Goal: Task Accomplishment & Management: Use online tool/utility

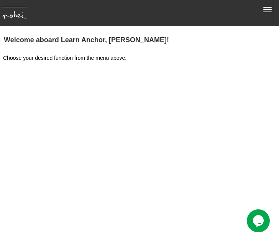
click at [171, 56] on p "Choose your desired function from the menu above." at bounding box center [139, 58] width 273 height 8
click at [266, 10] on button "Toggle navigation" at bounding box center [267, 9] width 17 height 13
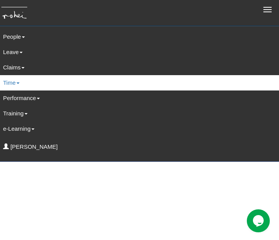
click at [58, 79] on link "Time" at bounding box center [139, 82] width 285 height 15
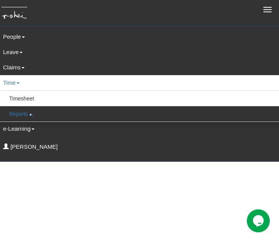
click at [28, 114] on link "Reports" at bounding box center [140, 113] width 284 height 15
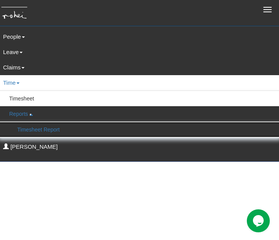
click at [31, 128] on link "Timesheet Report" at bounding box center [139, 129] width 283 height 15
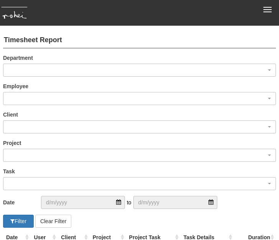
select select "50"
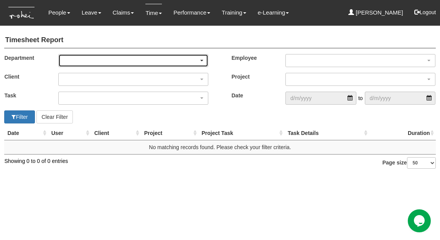
click at [202, 59] on div "button" at bounding box center [134, 60] width 150 height 12
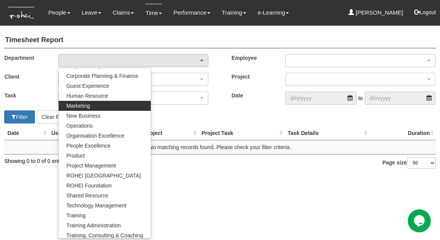
scroll to position [49, 0]
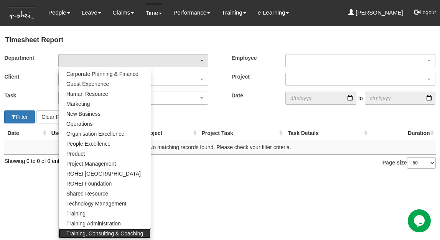
click at [96, 233] on span "Training, Consulting & Coaching" at bounding box center [104, 234] width 77 height 8
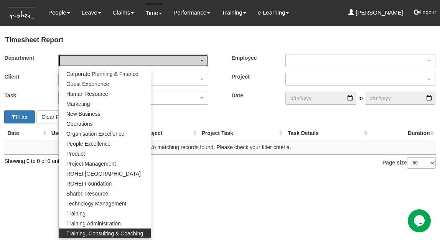
select select "140"
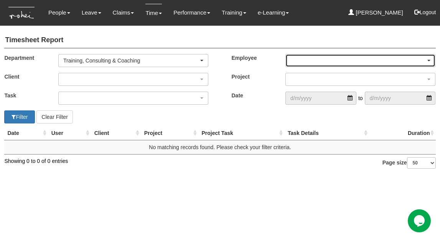
click at [279, 58] on div "button" at bounding box center [361, 60] width 150 height 12
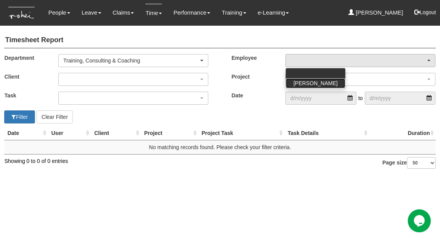
click at [279, 84] on span "[PERSON_NAME]" at bounding box center [315, 83] width 44 height 8
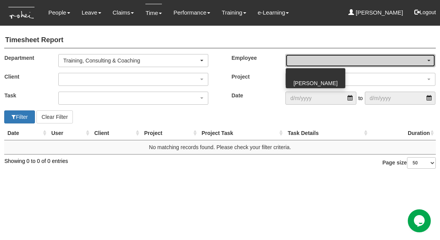
select select "cd9f8d03-039d-4482-adde-d71bcfd65268"
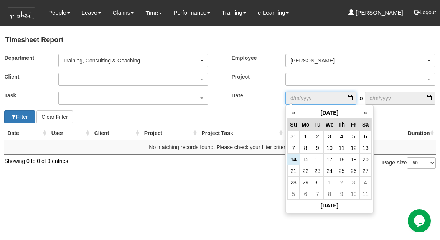
click at [279, 96] on input "search" at bounding box center [320, 98] width 71 height 13
click at [279, 112] on th "«" at bounding box center [293, 113] width 12 height 12
click at [279, 159] on td "16" at bounding box center [365, 160] width 12 height 12
type input "16/8/2025"
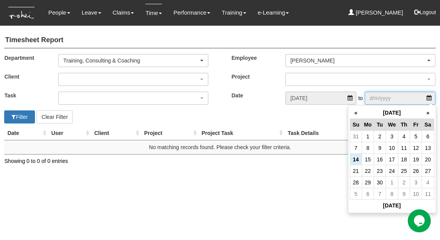
click at [279, 99] on input "search" at bounding box center [400, 98] width 71 height 13
click at [279, 156] on td "15" at bounding box center [368, 160] width 12 height 12
type input "15/9/2025"
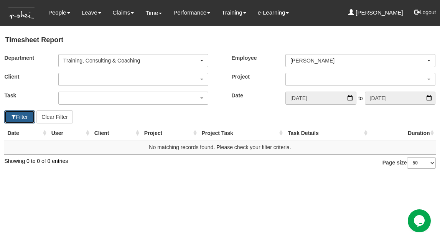
click at [22, 115] on button "Filter" at bounding box center [19, 116] width 31 height 13
select select "50"
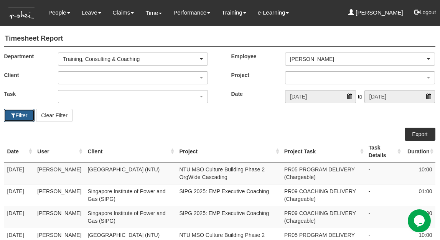
scroll to position [0, 0]
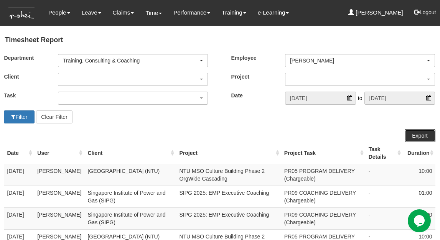
click at [279, 135] on link "Export" at bounding box center [420, 135] width 31 height 13
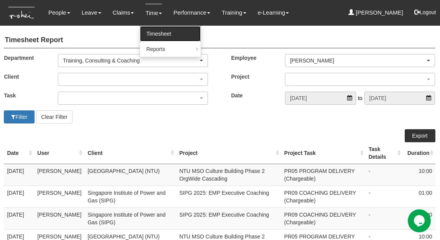
click at [150, 31] on link "Timesheet" at bounding box center [170, 33] width 61 height 15
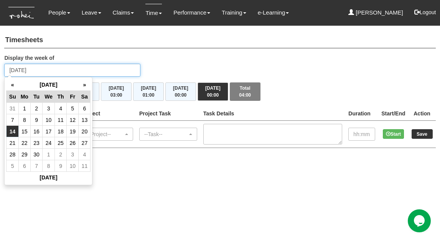
click at [45, 71] on input "Sunday 14 September 2025" at bounding box center [72, 70] width 136 height 13
click at [13, 131] on td "14" at bounding box center [13, 132] width 12 height 12
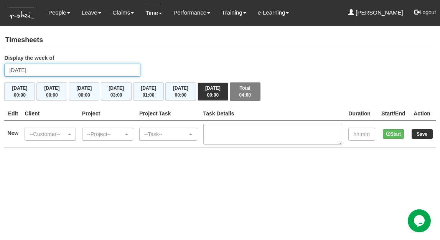
click at [72, 68] on input "Sunday 14 September 2025" at bounding box center [72, 70] width 136 height 13
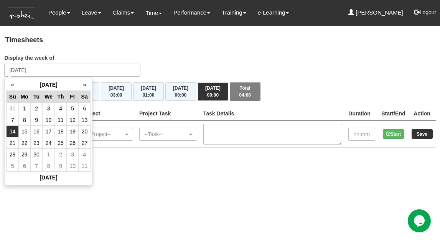
click at [13, 132] on td "14" at bounding box center [13, 132] width 12 height 12
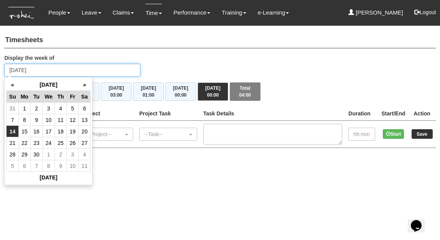
click at [91, 70] on input "Sunday 14 September 2025" at bounding box center [72, 70] width 136 height 13
